Goal: Transaction & Acquisition: Purchase product/service

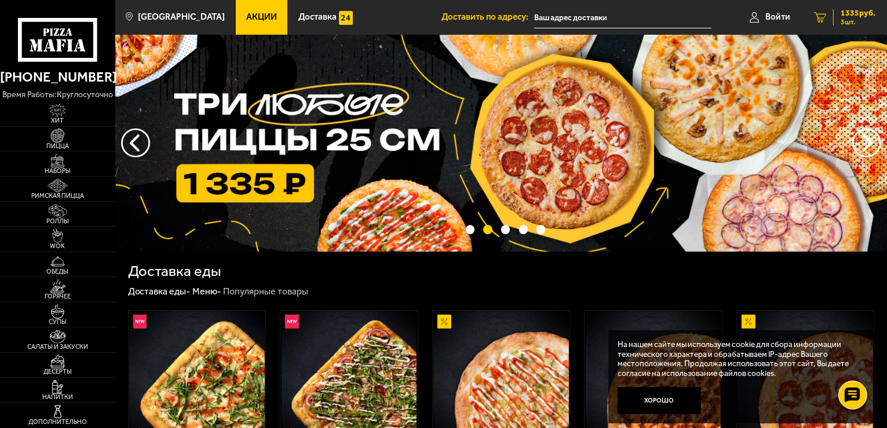
click at [861, 9] on span "1335 руб." at bounding box center [857, 13] width 35 height 8
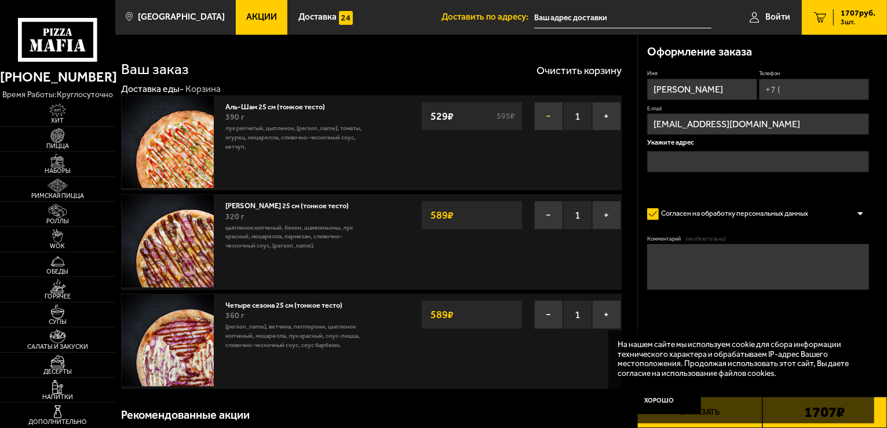
click at [549, 119] on button "−" at bounding box center [548, 116] width 29 height 29
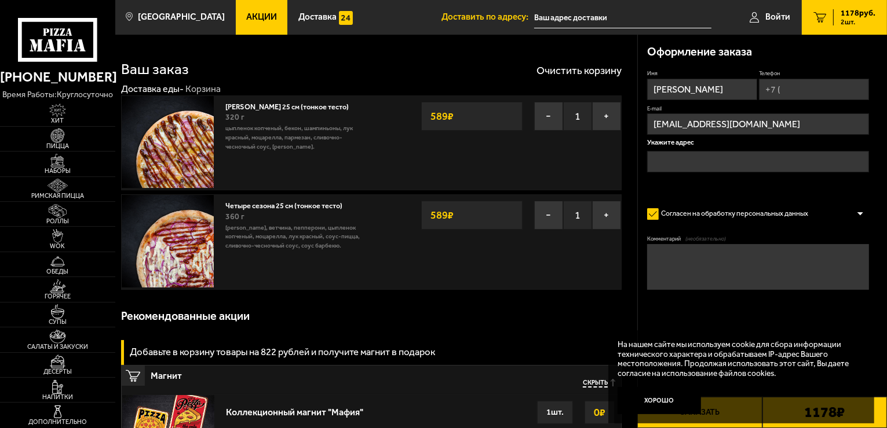
click at [549, 119] on button "−" at bounding box center [548, 116] width 29 height 29
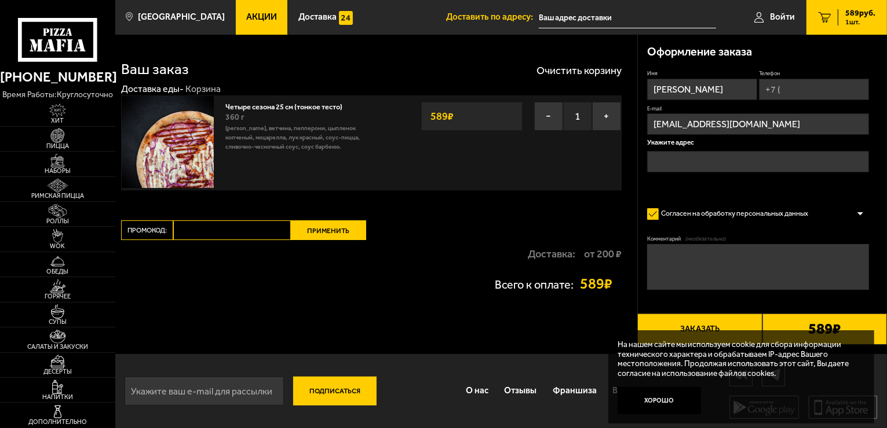
click at [549, 119] on button "−" at bounding box center [548, 116] width 29 height 29
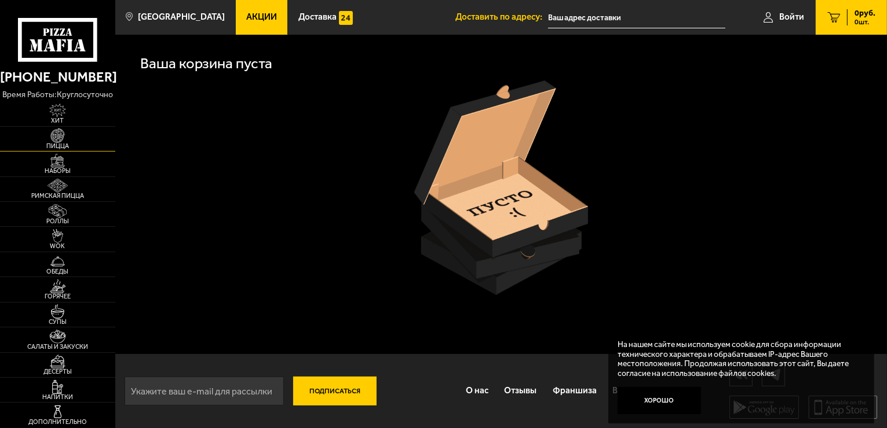
click at [55, 143] on span "Пицца" at bounding box center [57, 146] width 115 height 6
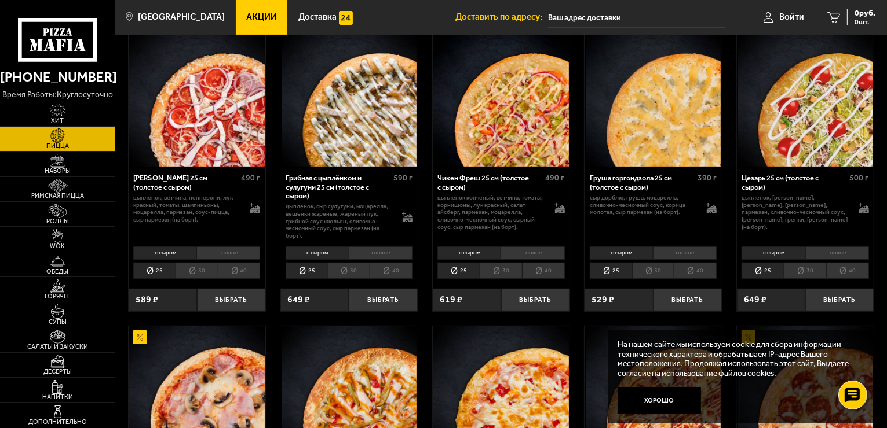
scroll to position [347, 0]
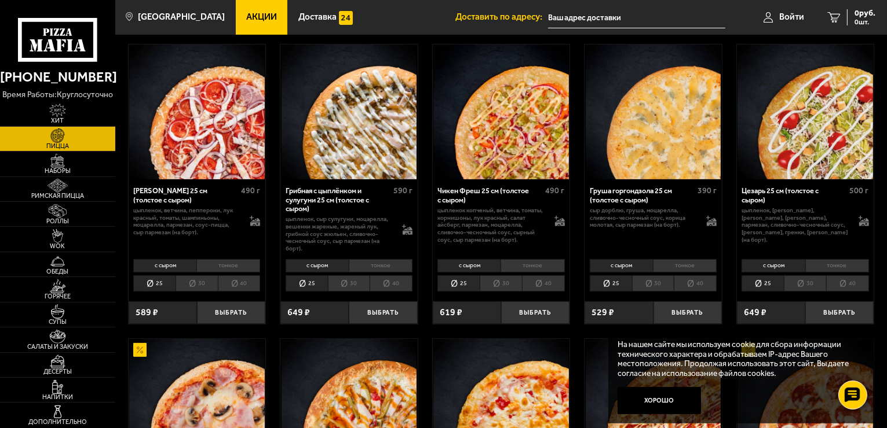
click at [517, 266] on li "тонкое" at bounding box center [532, 265] width 64 height 13
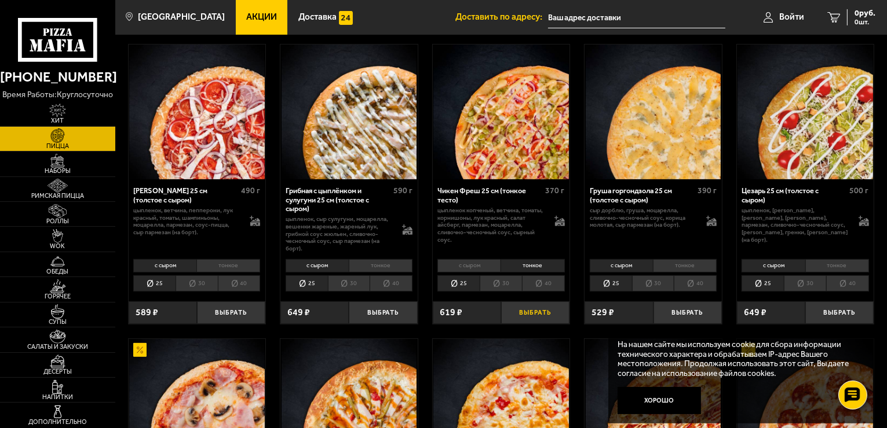
click at [544, 315] on button "Выбрать" at bounding box center [535, 313] width 68 height 23
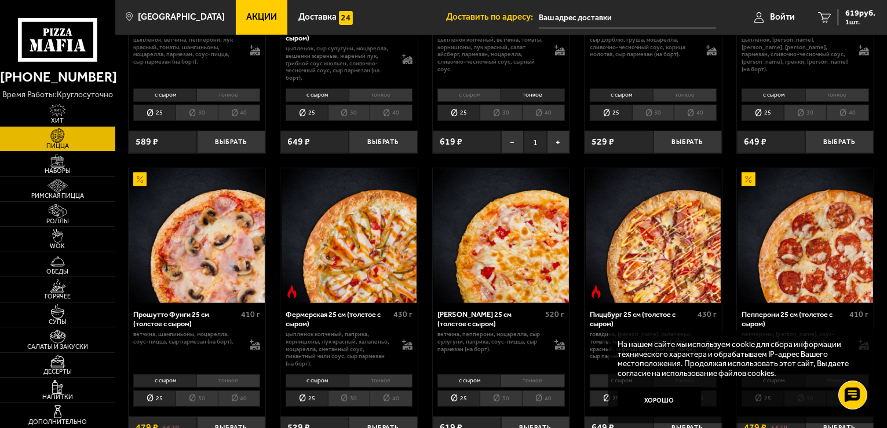
scroll to position [521, 0]
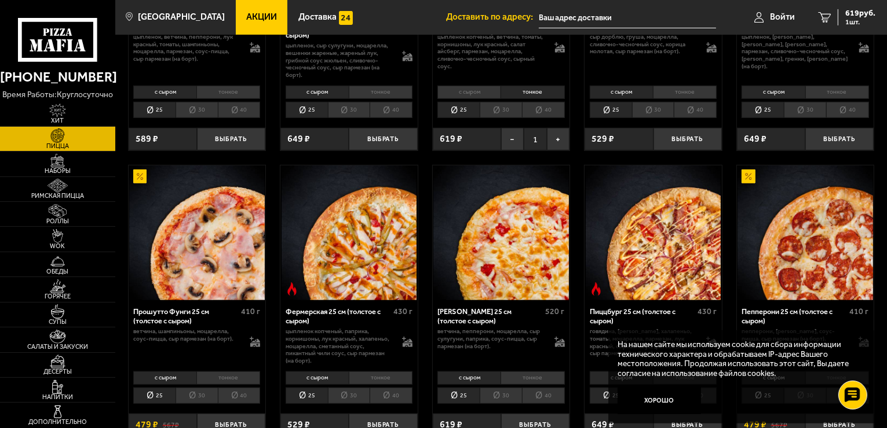
click at [541, 375] on li "тонкое" at bounding box center [532, 378] width 64 height 13
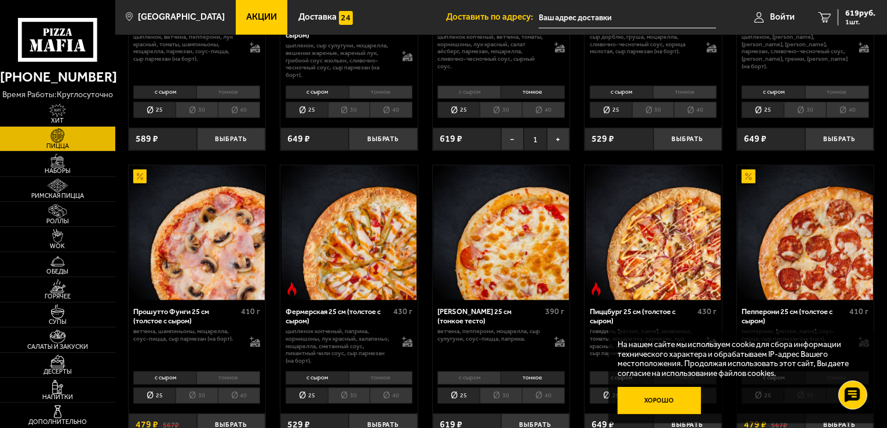
click at [651, 397] on button "Хорошо" at bounding box center [658, 401] width 83 height 28
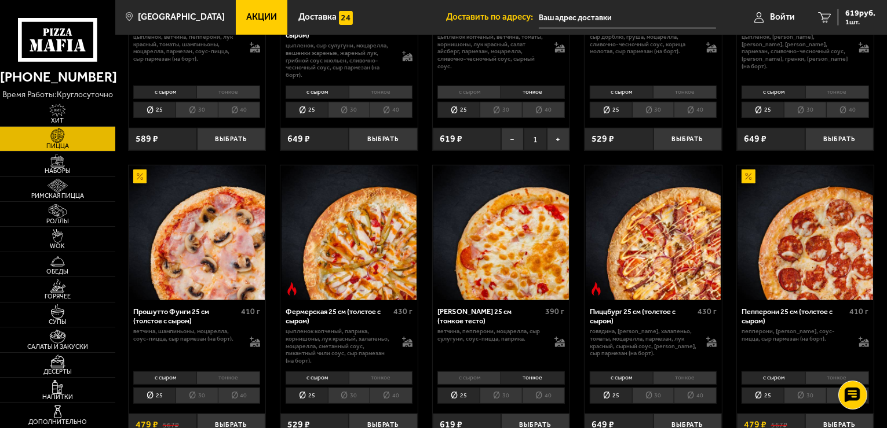
click at [532, 375] on li "тонкое" at bounding box center [532, 378] width 64 height 13
click at [552, 419] on button "Выбрать" at bounding box center [535, 425] width 68 height 23
click at [679, 373] on li "тонкое" at bounding box center [685, 378] width 64 height 13
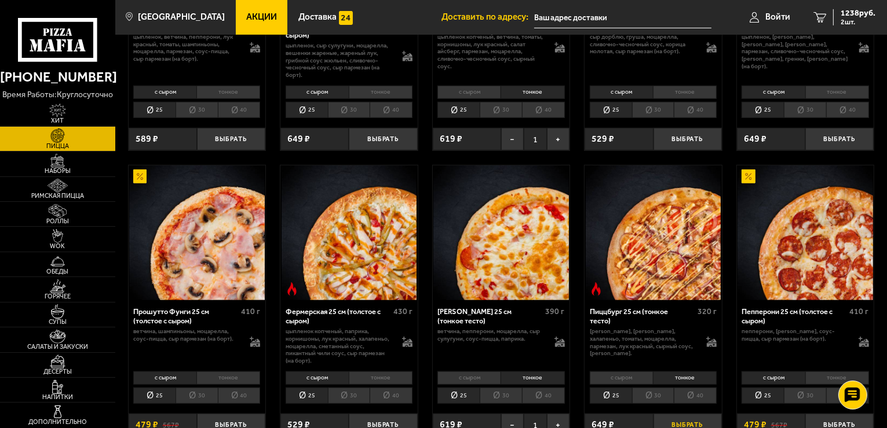
click at [672, 417] on button "Выбрать" at bounding box center [687, 425] width 68 height 23
click at [856, 9] on span "1887 руб." at bounding box center [857, 13] width 35 height 8
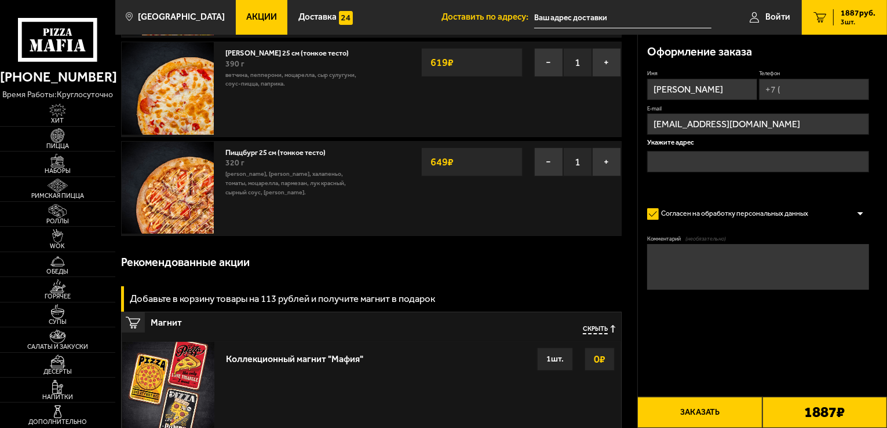
scroll to position [375, 0]
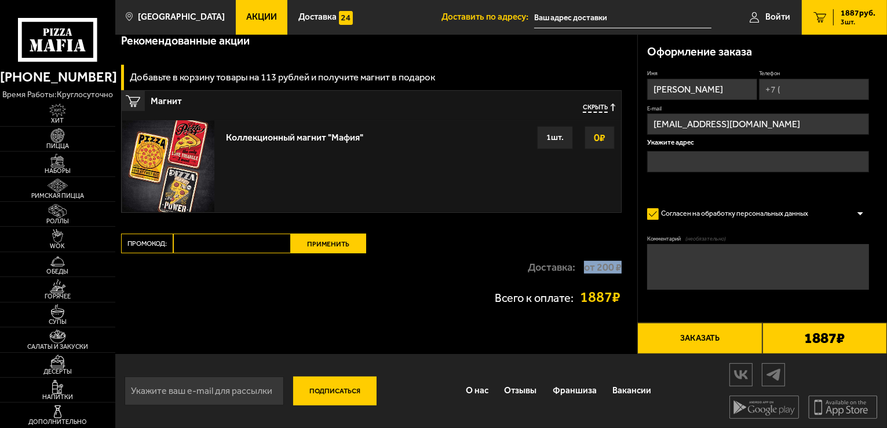
drag, startPoint x: 582, startPoint y: 266, endPoint x: 623, endPoint y: 267, distance: 41.1
click at [623, 267] on div "Ваш заказ Очистить корзину Доставка еды - Корзина Чикен Фреш 25 см (тонкое тест…" at bounding box center [376, 7] width 522 height 694
click at [626, 275] on div "Ваш заказ Очистить корзину Доставка еды - Корзина Чикен Фреш 25 см (тонкое тест…" at bounding box center [376, 7] width 522 height 694
click at [252, 246] on input "Промокод:" at bounding box center [232, 244] width 118 height 20
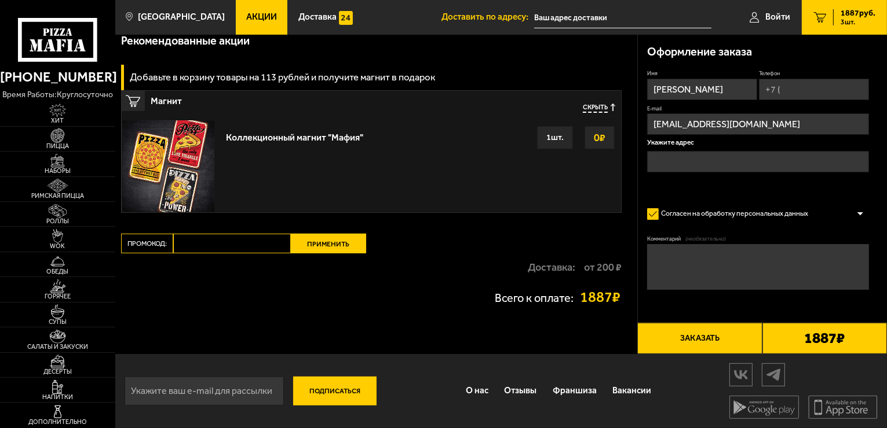
click at [252, 246] on input "Промокод:" at bounding box center [232, 244] width 118 height 20
click at [266, 8] on link "Акции" at bounding box center [262, 17] width 52 height 35
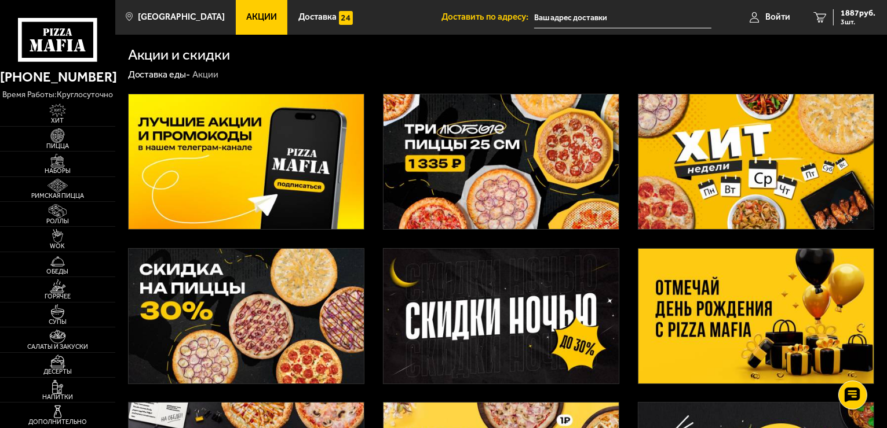
click at [419, 153] on img at bounding box center [500, 161] width 235 height 135
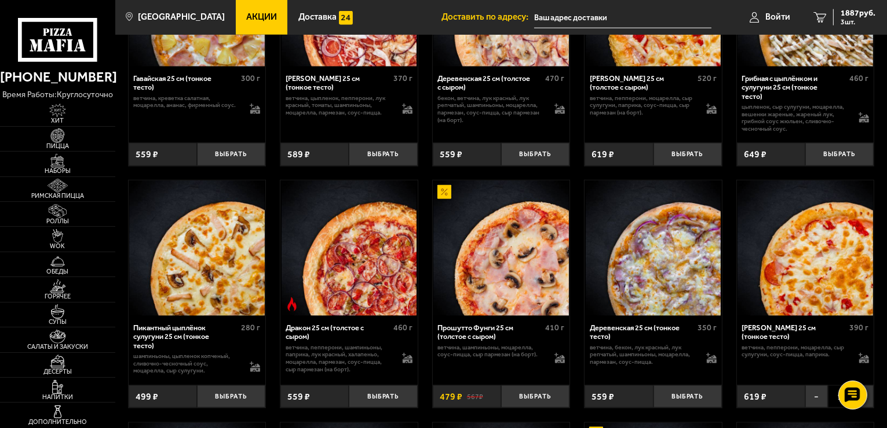
scroll to position [1448, 0]
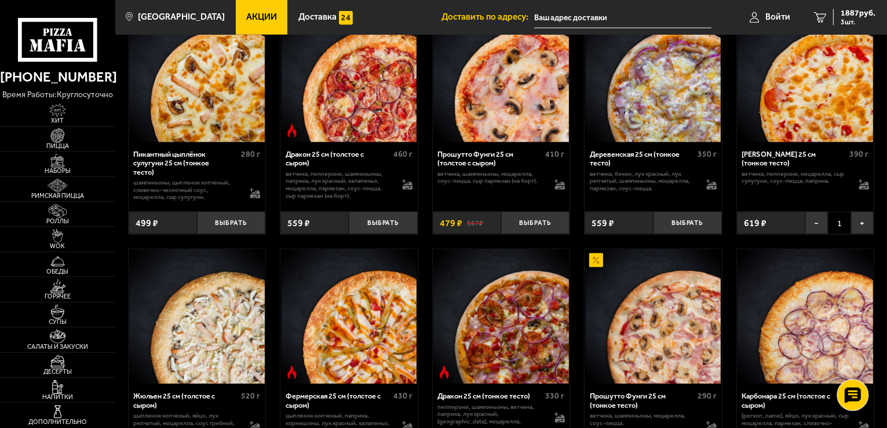
click at [845, 393] on use at bounding box center [852, 395] width 17 height 16
click at [855, 362] on icon at bounding box center [852, 361] width 17 height 16
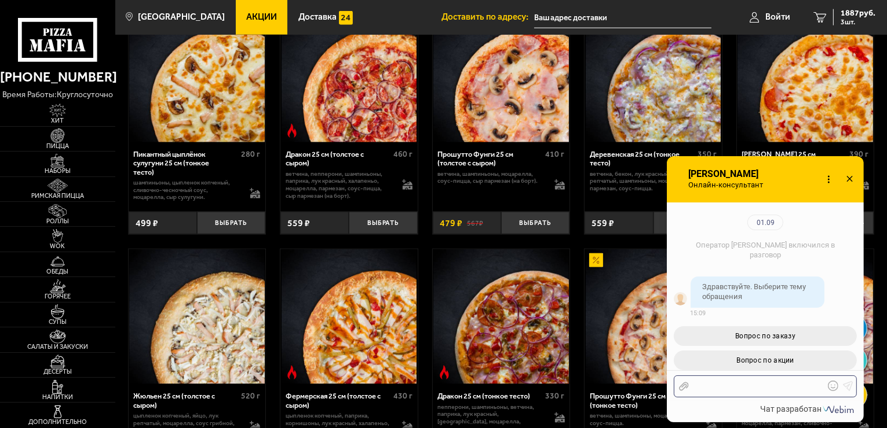
scroll to position [126, 0]
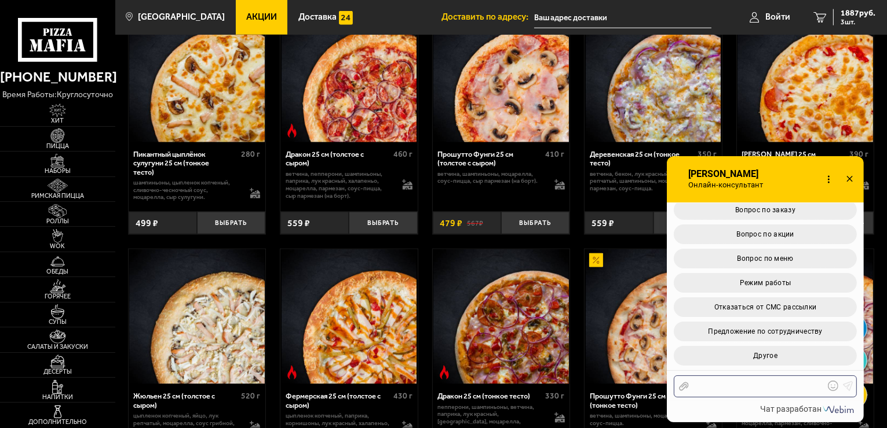
click at [788, 388] on div at bounding box center [755, 387] width 135 height 10
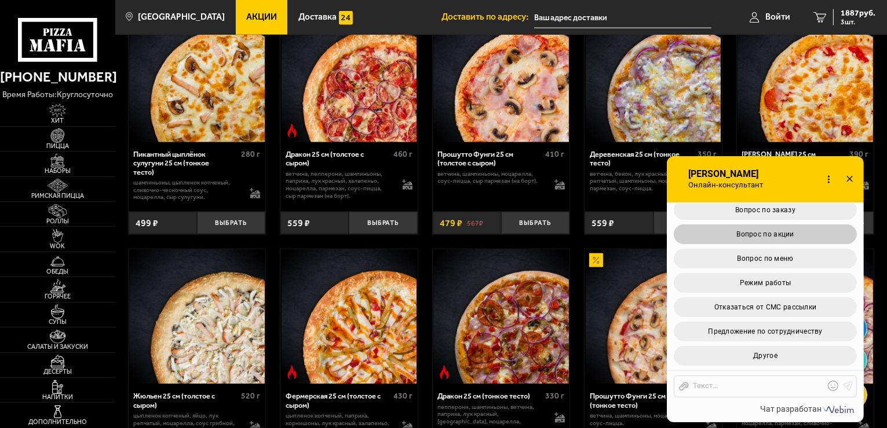
click at [772, 239] on button "Вопрос по акции" at bounding box center [764, 235] width 183 height 20
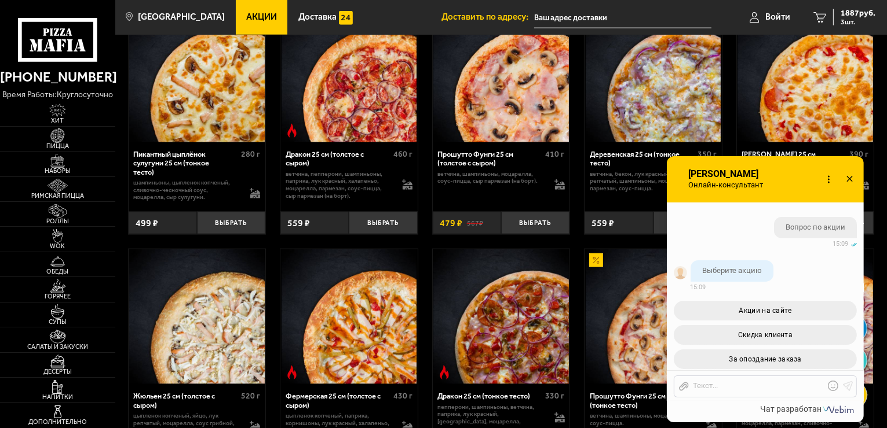
scroll to position [289, 0]
click at [799, 312] on button "Акции на сайте" at bounding box center [764, 312] width 183 height 20
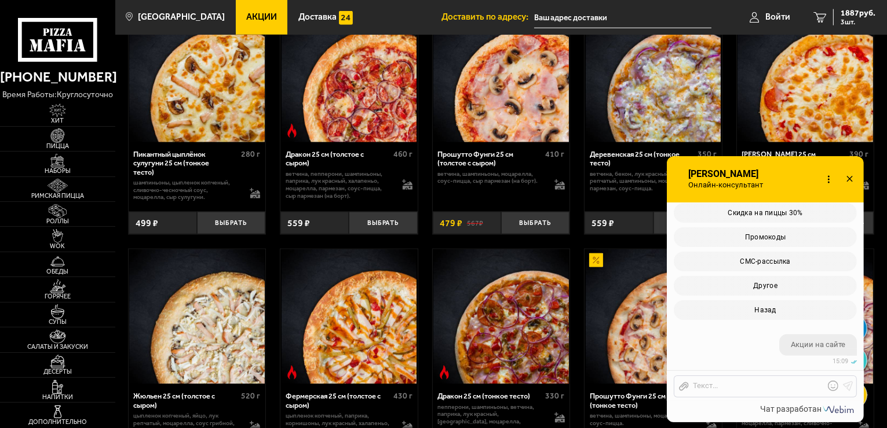
scroll to position [586, 0]
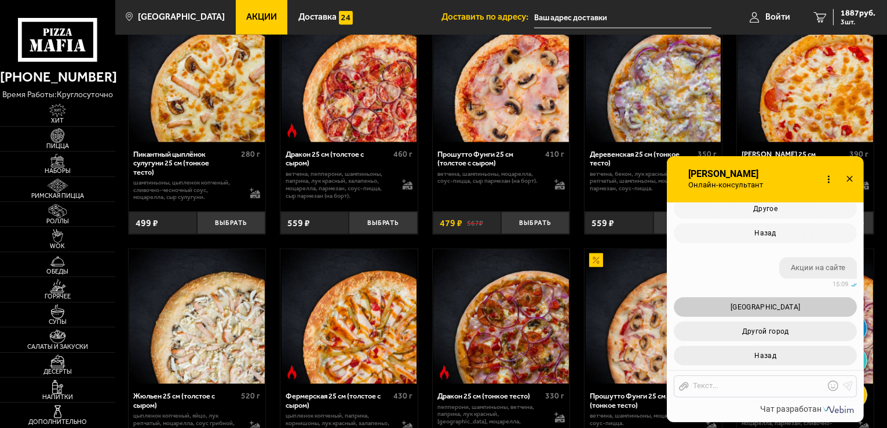
click at [804, 304] on button "[GEOGRAPHIC_DATA]" at bounding box center [764, 308] width 183 height 20
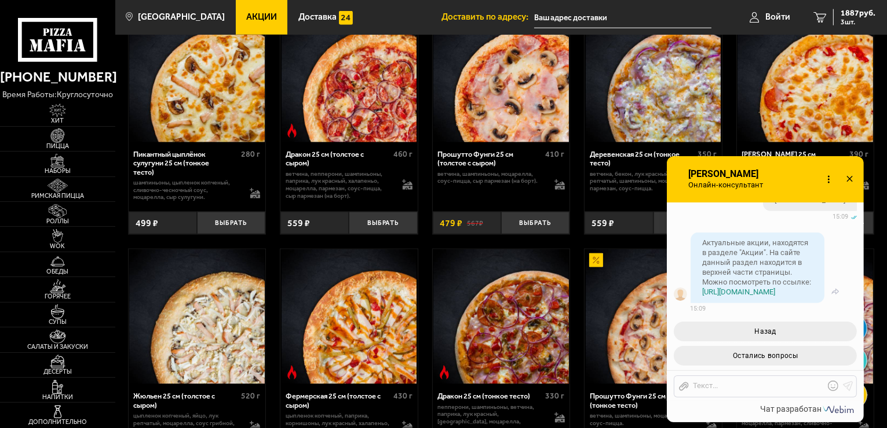
scroll to position [796, 0]
click at [789, 353] on span "Остались вопросы" at bounding box center [764, 356] width 65 height 8
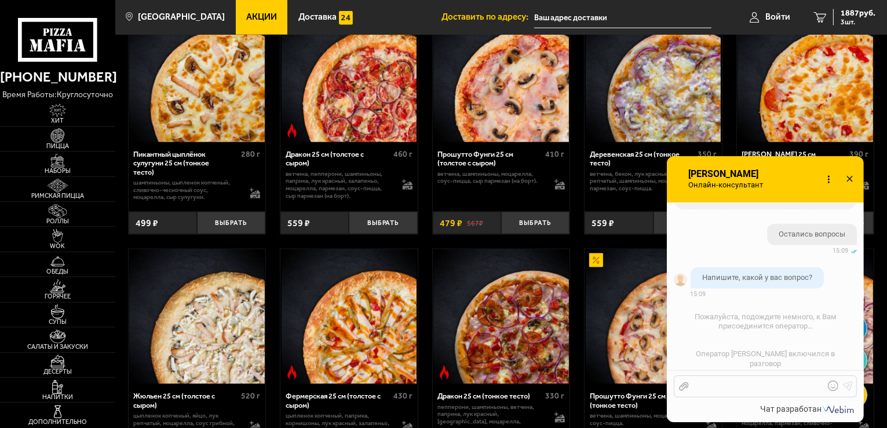
scroll to position [961, 0]
click at [737, 386] on div at bounding box center [755, 387] width 135 height 10
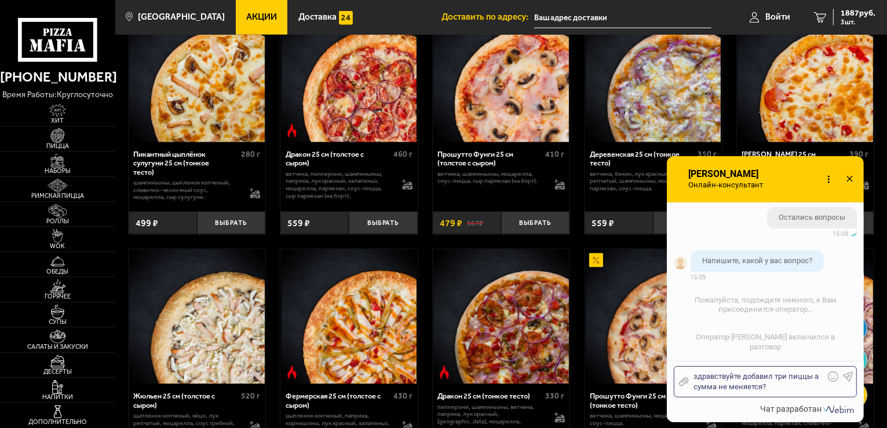
click at [850, 376] on icon at bounding box center [848, 377] width 10 height 10
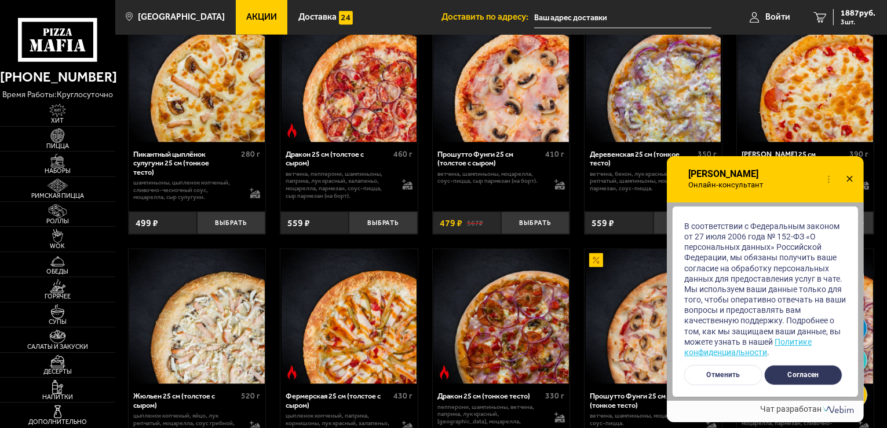
click at [811, 373] on button "Согласен" at bounding box center [803, 375] width 78 height 20
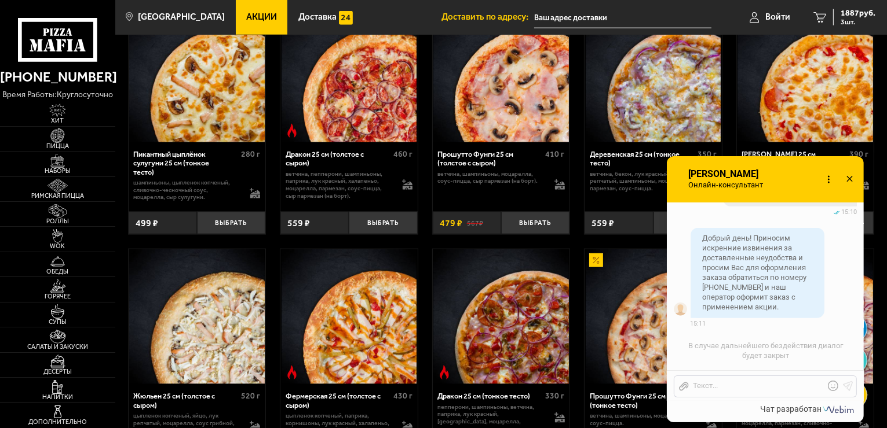
scroll to position [1193, 0]
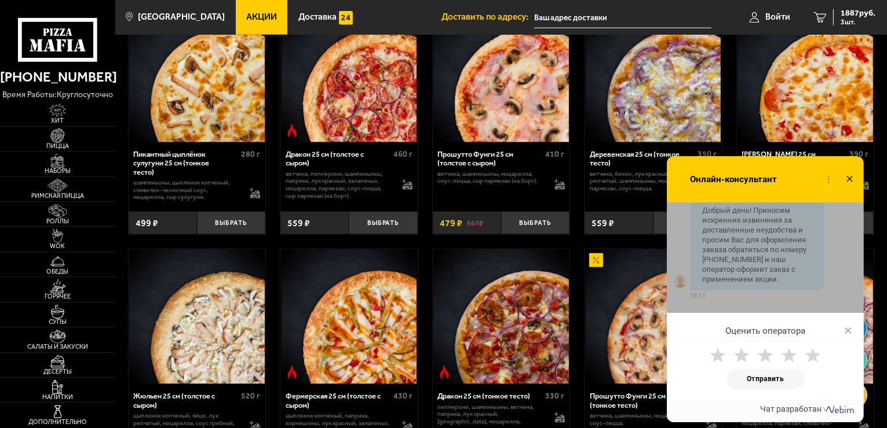
click at [850, 332] on span "×" at bounding box center [848, 330] width 8 height 17
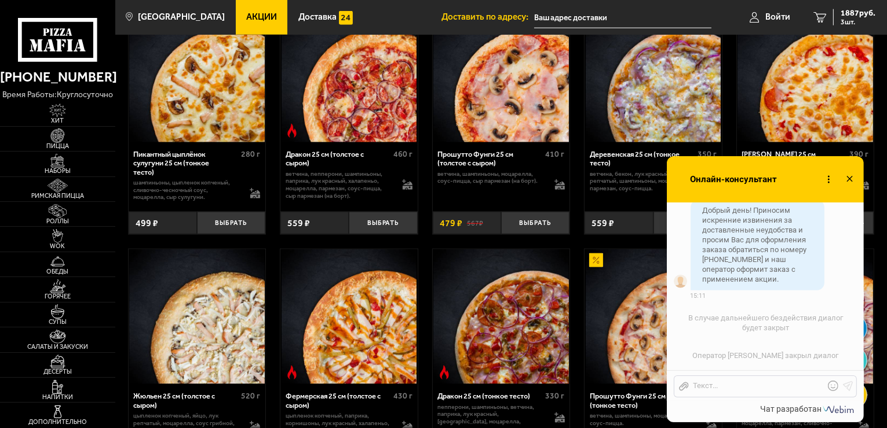
scroll to position [1230, 0]
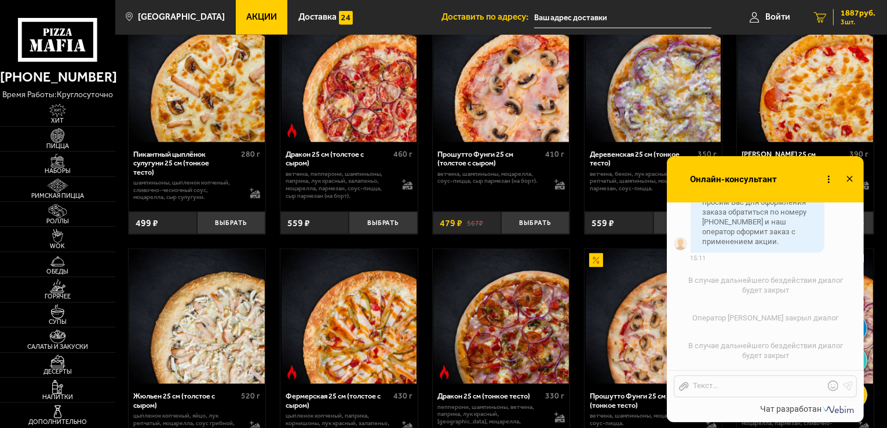
click at [856, 21] on span "3 шт." at bounding box center [857, 22] width 35 height 7
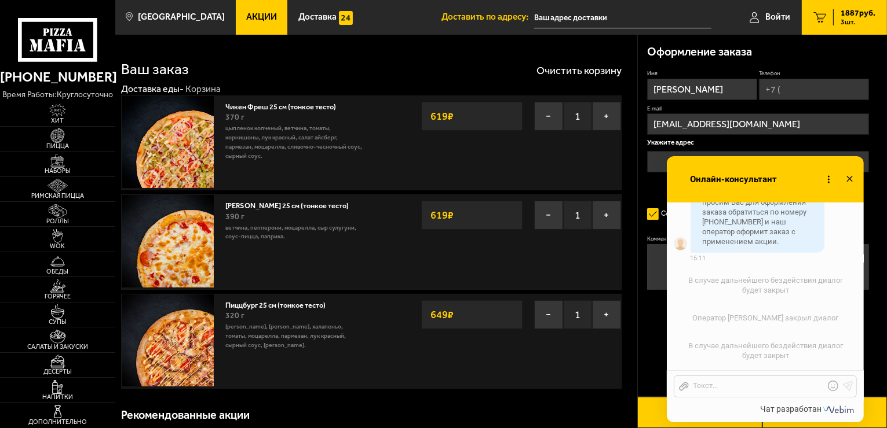
click at [851, 176] on icon at bounding box center [849, 179] width 17 height 17
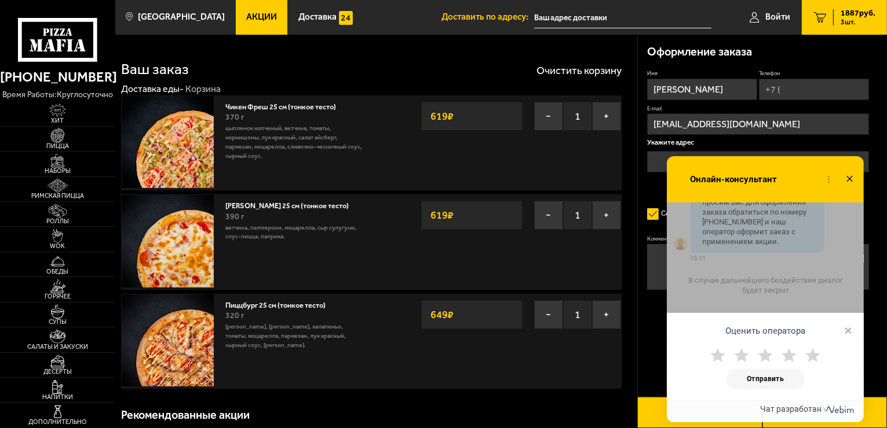
click at [841, 181] on icon at bounding box center [849, 179] width 17 height 17
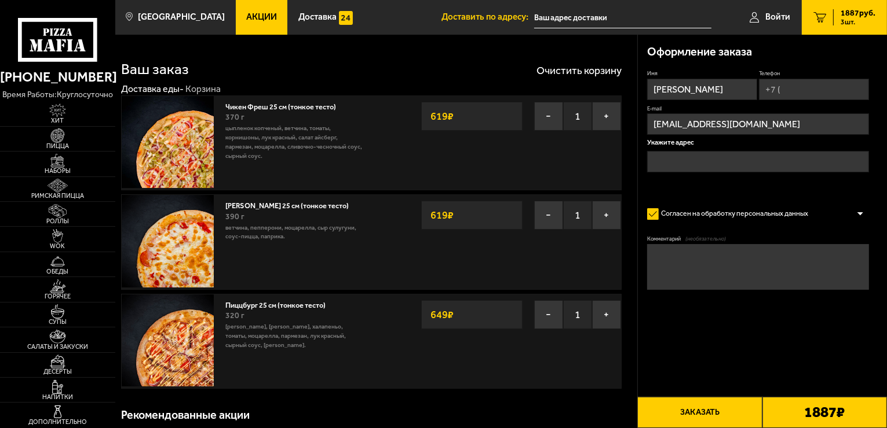
click at [695, 160] on input "text" at bounding box center [758, 161] width 222 height 21
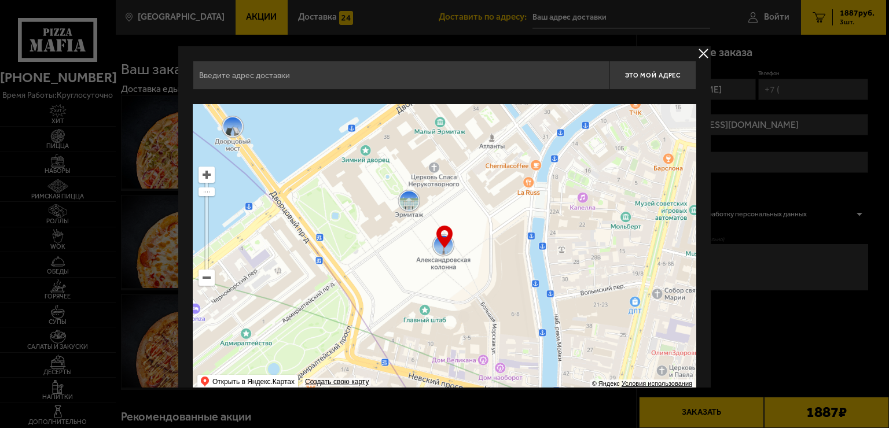
click at [396, 71] on input "text" at bounding box center [401, 75] width 417 height 29
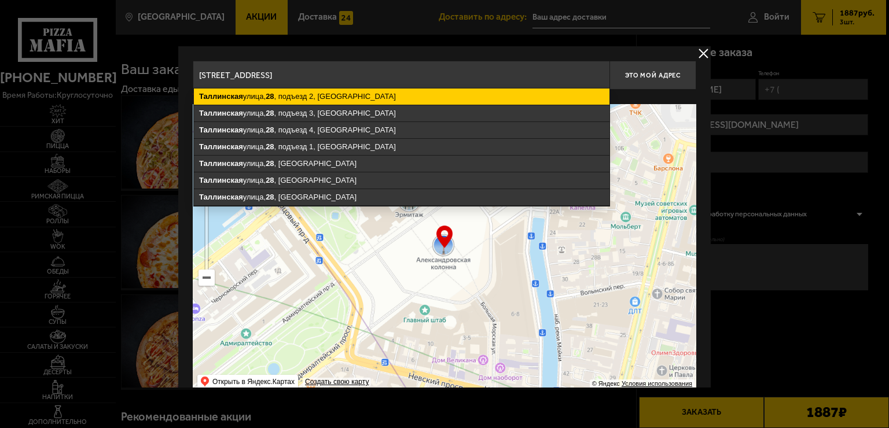
click at [354, 90] on ymaps "[STREET_ADDRESS]" at bounding box center [402, 97] width 416 height 16
type input "[STREET_ADDRESS]"
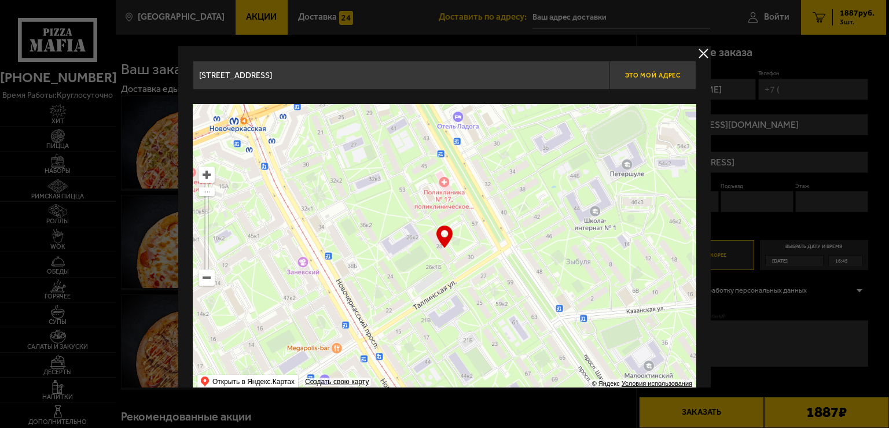
click at [643, 72] on span "Это мой адрес" at bounding box center [653, 76] width 56 height 8
type input "[STREET_ADDRESS]"
